Goal: Information Seeking & Learning: Find specific fact

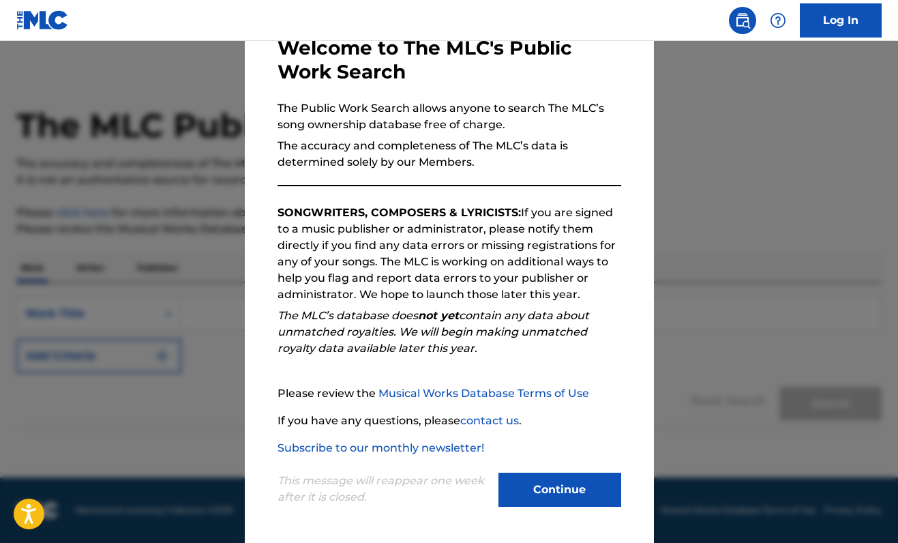
scroll to position [7, 0]
click at [569, 475] on button "Continue" at bounding box center [559, 490] width 123 height 34
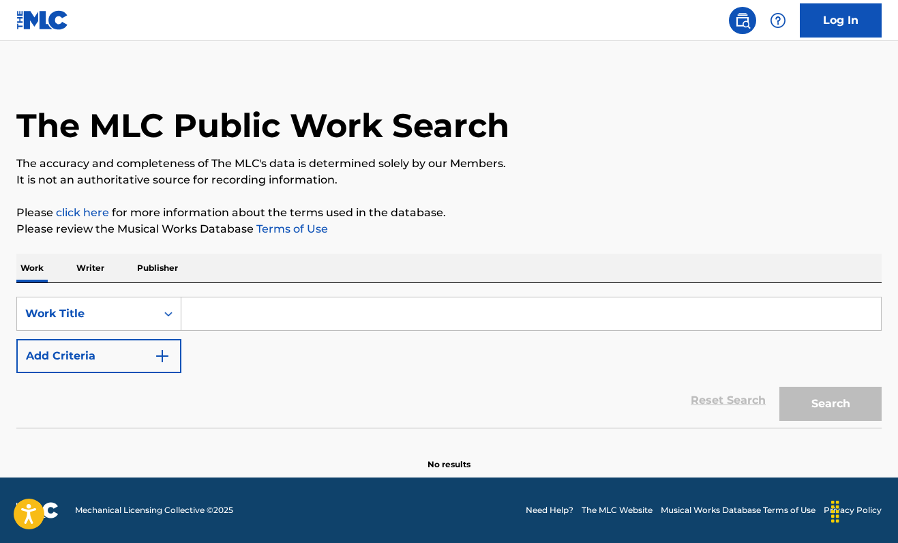
click at [331, 313] on input "Search Form" at bounding box center [531, 313] width 700 height 33
click at [99, 269] on p "Writer" at bounding box center [90, 268] width 36 height 29
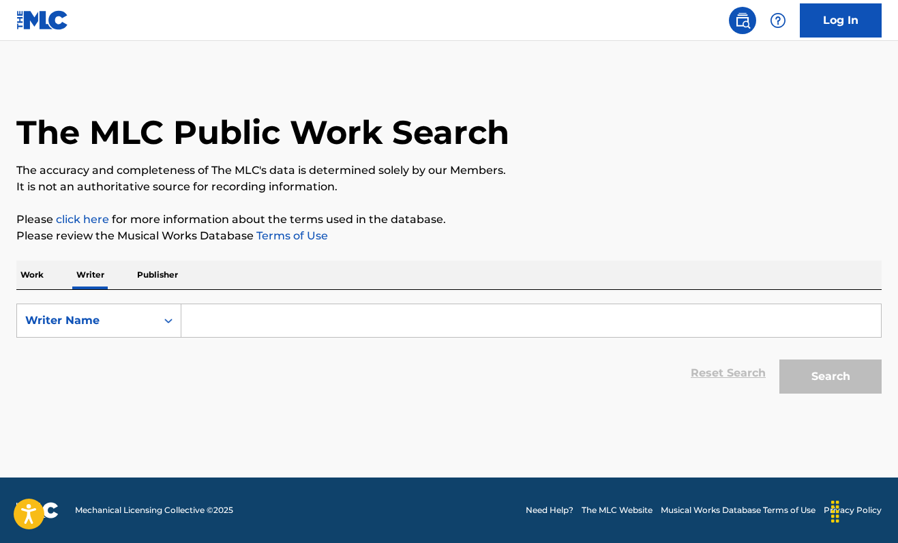
click at [46, 278] on p "Work" at bounding box center [31, 274] width 31 height 29
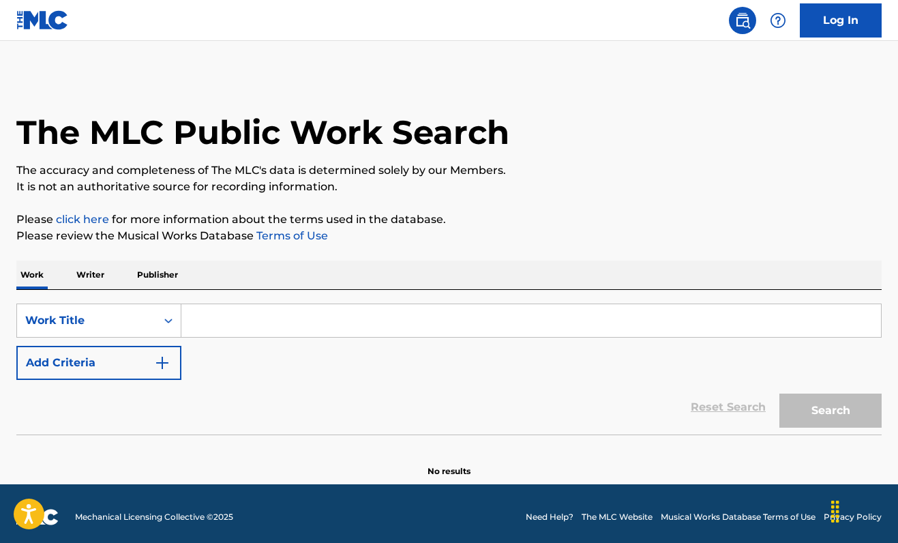
click at [262, 328] on input "Search Form" at bounding box center [531, 320] width 700 height 33
paste input "Nco Koj Mus Ib Sim"
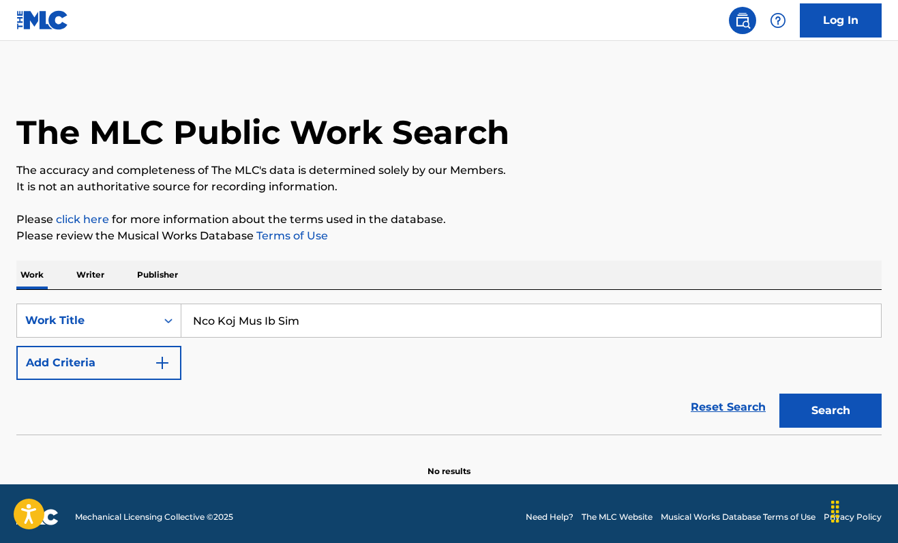
type input "Nco Koj Mus Ib Sim"
click at [818, 409] on button "Search" at bounding box center [830, 410] width 102 height 34
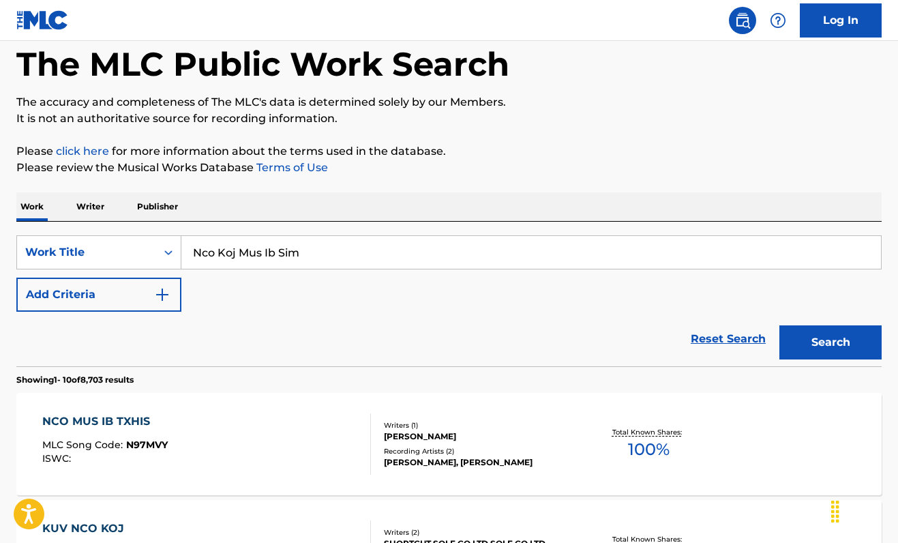
scroll to position [59, 0]
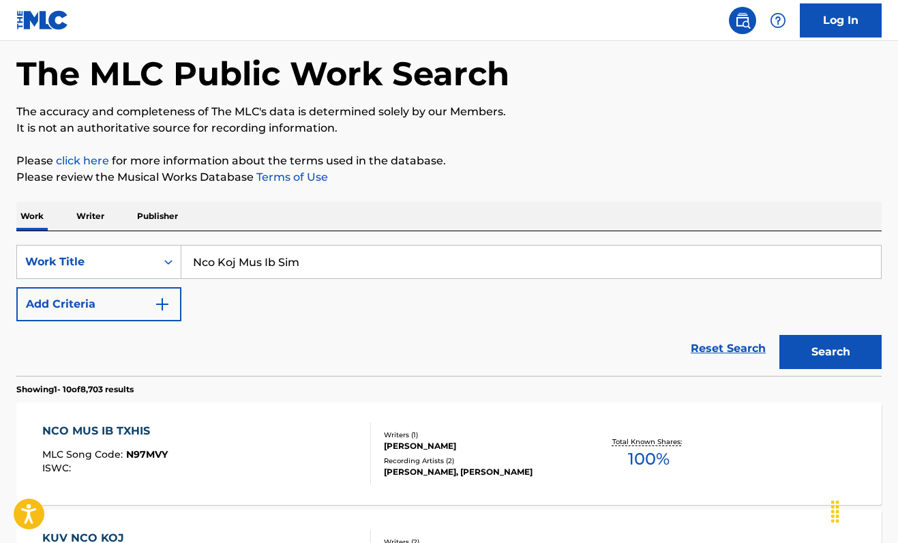
click at [169, 304] on img "Search Form" at bounding box center [162, 304] width 16 height 16
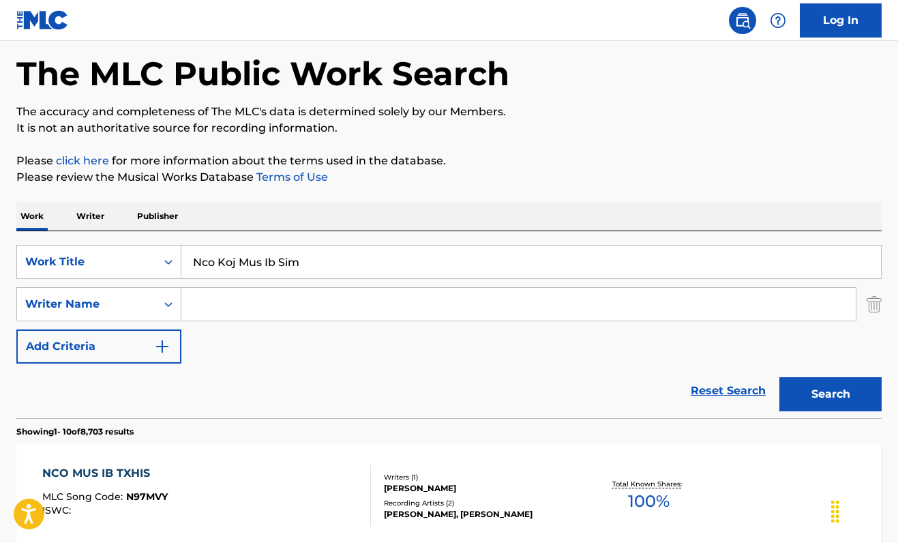
click at [346, 301] on input "Search Form" at bounding box center [518, 304] width 674 height 33
paste input "[PERSON_NAME]"
type input "[PERSON_NAME]"
click at [804, 391] on button "Search" at bounding box center [830, 394] width 102 height 34
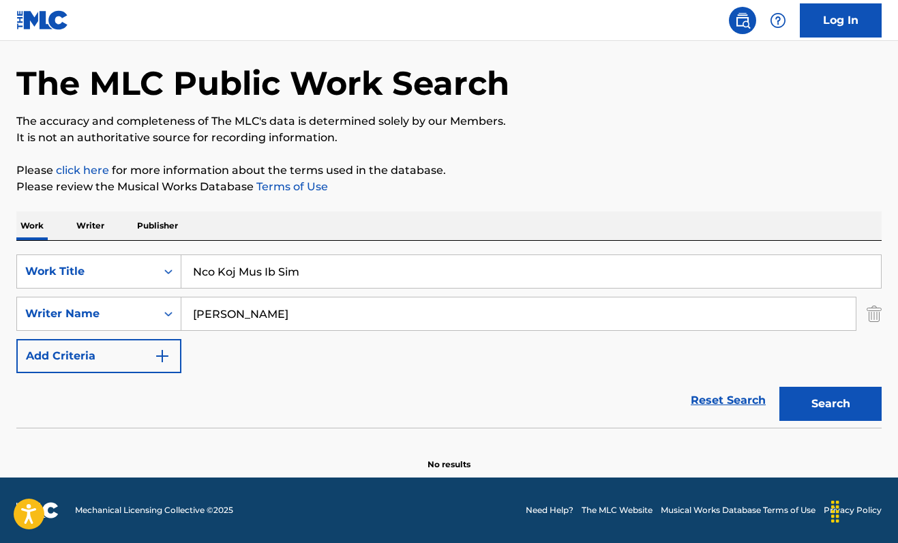
scroll to position [49, 0]
